Goal: Transaction & Acquisition: Purchase product/service

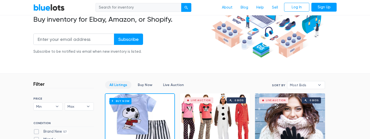
scroll to position [101, 0]
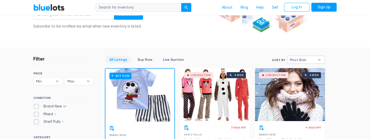
click at [302, 60] on span "Most Bids" at bounding box center [302, 60] width 25 height 8
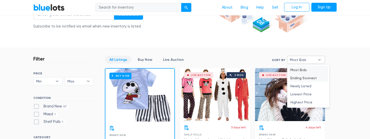
click at [298, 79] on li "Ending Soonest" at bounding box center [308, 78] width 39 height 8
select select "ending_soonest"
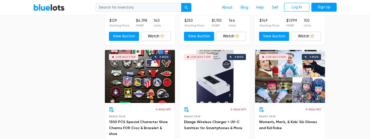
scroll to position [515, 0]
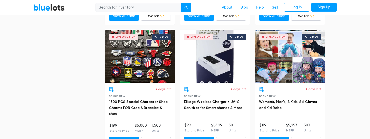
click at [114, 43] on div "Live Auction 0 bids" at bounding box center [140, 56] width 70 height 53
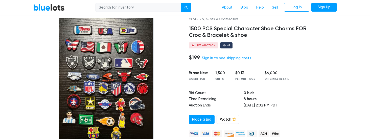
scroll to position [51, 0]
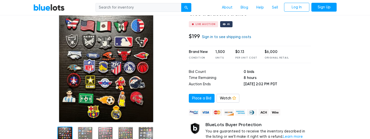
click at [227, 37] on link "Sign in to see shipping costs" at bounding box center [226, 37] width 49 height 4
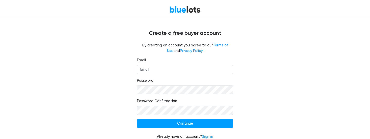
scroll to position [21, 0]
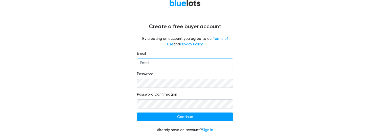
click at [159, 65] on input "Email" at bounding box center [185, 63] width 96 height 9
type input "kmenier2@comcast.net"
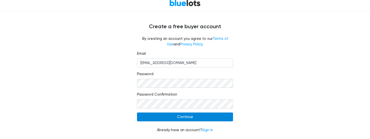
click at [198, 117] on input "Continue" at bounding box center [185, 117] width 96 height 9
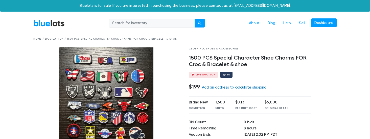
click at [234, 87] on link "Add an address to calculate shipping" at bounding box center [234, 87] width 64 height 4
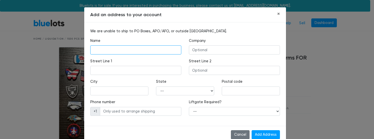
click at [130, 48] on input "text" at bounding box center [135, 50] width 91 height 9
type input "[PERSON_NAME]"
type input "I have no company"
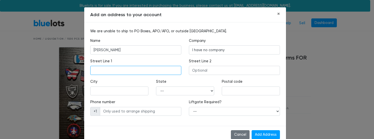
type input "[STREET_ADDRESS]"
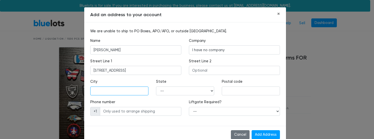
type input "Downers Grove"
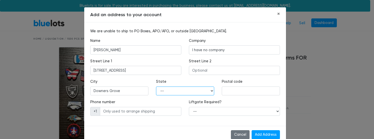
select select "IL"
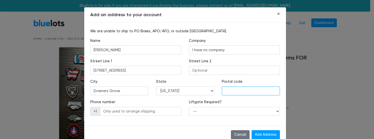
type input "60515"
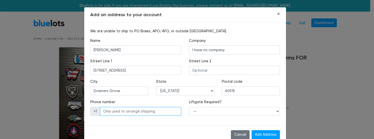
type input "6306312905"
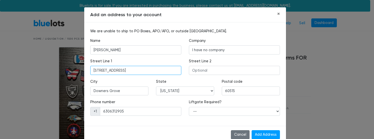
click at [98, 70] on input "[STREET_ADDRESS]" at bounding box center [135, 70] width 91 height 9
type input "[STREET_ADDRESS]"
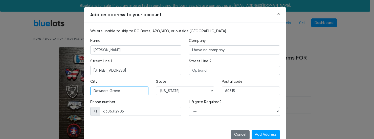
click at [119, 92] on input "Downers Grove" at bounding box center [119, 91] width 58 height 9
click at [231, 79] on label "Postal code" at bounding box center [232, 82] width 21 height 6
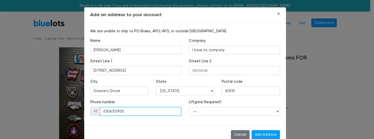
drag, startPoint x: 127, startPoint y: 113, endPoint x: 98, endPoint y: 113, distance: 29.1
click at [100, 113] on input "6306312905" at bounding box center [140, 111] width 81 height 9
type input "6307080076"
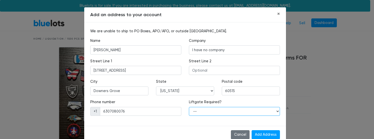
click at [197, 113] on select "-- Yes No" at bounding box center [234, 111] width 91 height 9
select select "0"
click at [189, 107] on select "-- Yes No" at bounding box center [234, 111] width 91 height 9
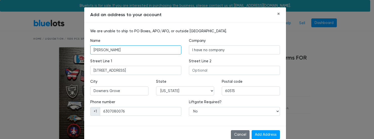
drag, startPoint x: 107, startPoint y: 51, endPoint x: 128, endPoint y: 51, distance: 21.5
click at [128, 51] on input "[PERSON_NAME]" at bounding box center [135, 50] width 91 height 9
type input "[PERSON_NAME]"
click at [124, 40] on div "Name [PERSON_NAME]" at bounding box center [135, 46] width 91 height 16
click at [257, 135] on input "Add Address" at bounding box center [266, 134] width 28 height 9
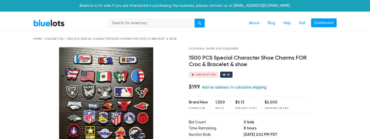
click at [212, 89] on link "Add an address to calculate shipping" at bounding box center [234, 87] width 64 height 4
